Goal: Find specific page/section: Find specific page/section

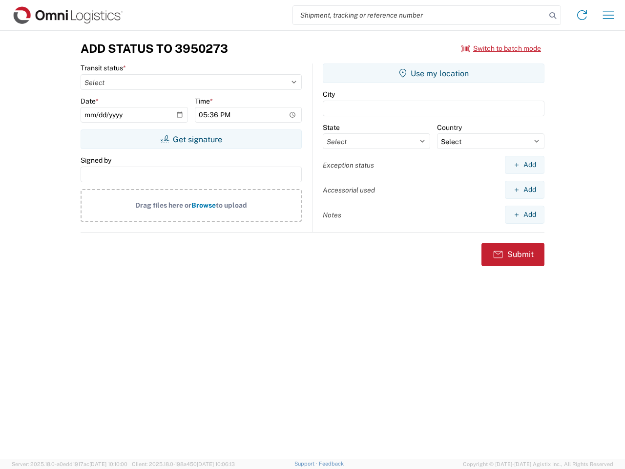
click at [420, 15] on input "search" at bounding box center [419, 15] width 253 height 19
click at [553, 16] on icon at bounding box center [553, 16] width 14 height 14
click at [582, 15] on icon at bounding box center [582, 15] width 16 height 16
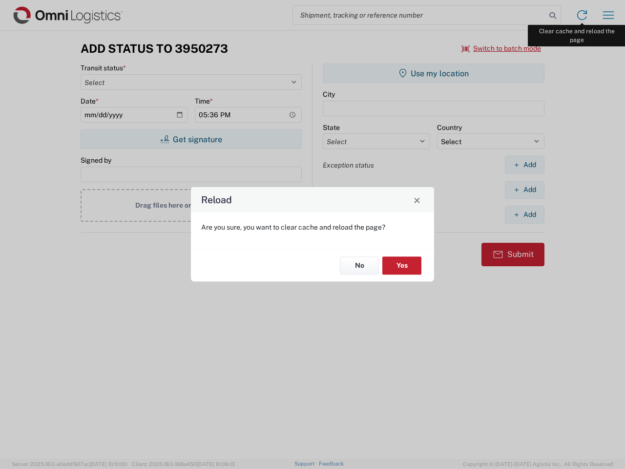
click at [609, 15] on div "Reload Are you sure, you want to clear cache and reload the page? No Yes" at bounding box center [312, 234] width 625 height 469
click at [502, 48] on div "Reload Are you sure, you want to clear cache and reload the page? No Yes" at bounding box center [312, 234] width 625 height 469
click at [191, 139] on div "Reload Are you sure, you want to clear cache and reload the page? No Yes" at bounding box center [312, 234] width 625 height 469
click at [434, 73] on div "Reload Are you sure, you want to clear cache and reload the page? No Yes" at bounding box center [312, 234] width 625 height 469
click at [525, 165] on div "Reload Are you sure, you want to clear cache and reload the page? No Yes" at bounding box center [312, 234] width 625 height 469
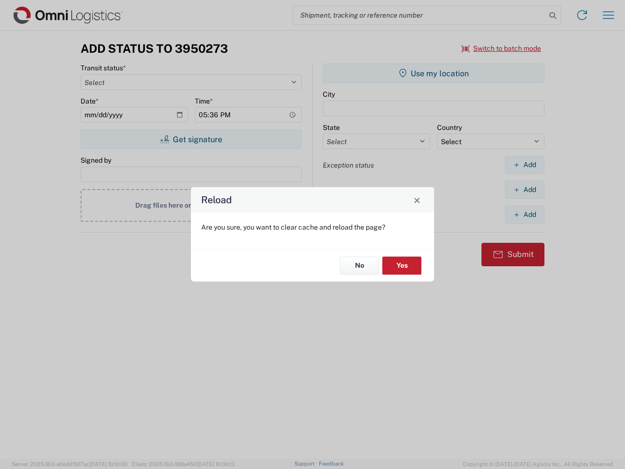
click at [525, 190] on div "Reload Are you sure, you want to clear cache and reload the page? No Yes" at bounding box center [312, 234] width 625 height 469
click at [525, 214] on div "Reload Are you sure, you want to clear cache and reload the page? No Yes" at bounding box center [312, 234] width 625 height 469
